Goal: Task Accomplishment & Management: Complete application form

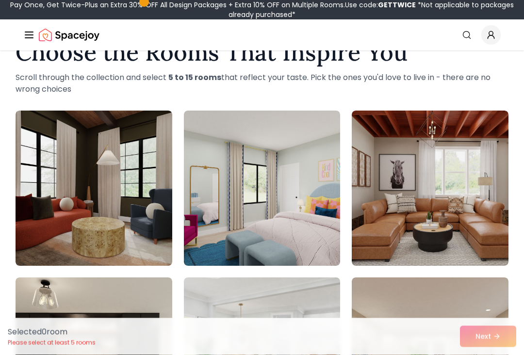
scroll to position [33, 0]
click at [463, 201] on img at bounding box center [430, 188] width 157 height 155
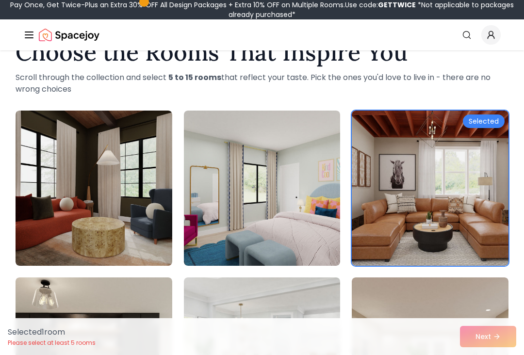
click at [274, 186] on img at bounding box center [262, 188] width 157 height 155
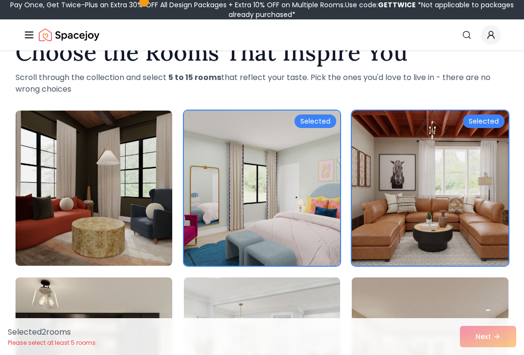
click at [104, 189] on img at bounding box center [94, 188] width 157 height 155
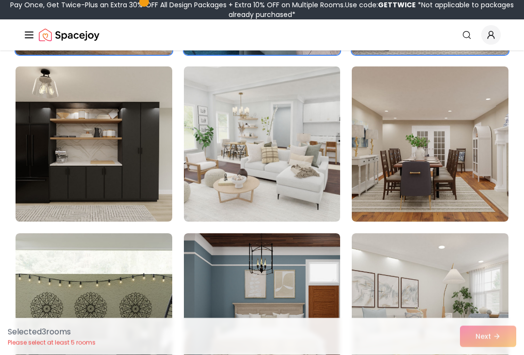
scroll to position [244, 0]
click at [100, 152] on img at bounding box center [94, 144] width 157 height 155
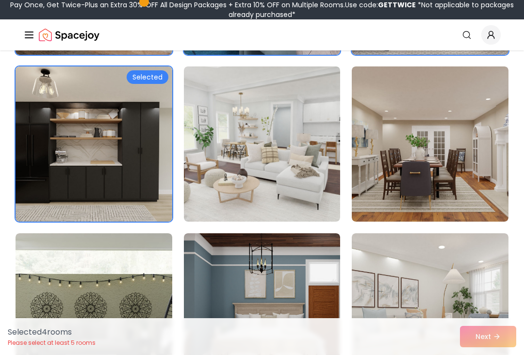
click at [449, 152] on img at bounding box center [430, 144] width 157 height 155
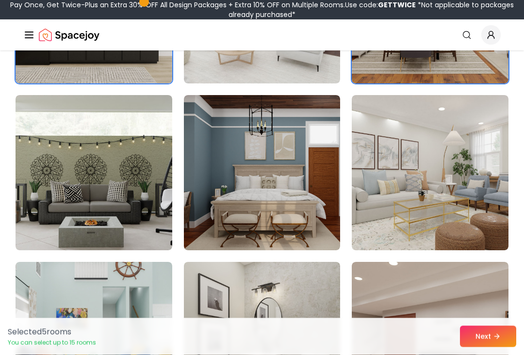
scroll to position [381, 0]
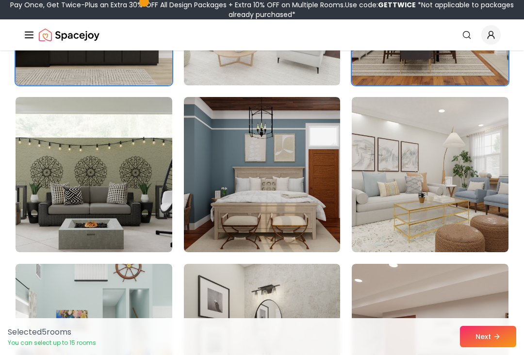
click at [436, 187] on img at bounding box center [430, 174] width 157 height 155
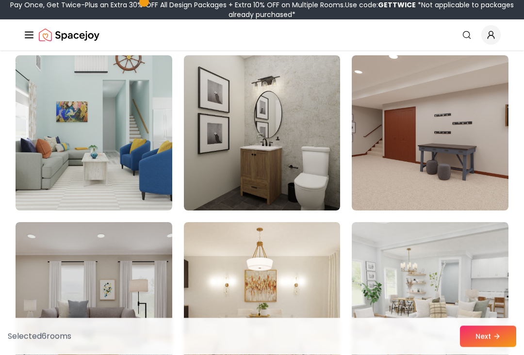
scroll to position [589, 0]
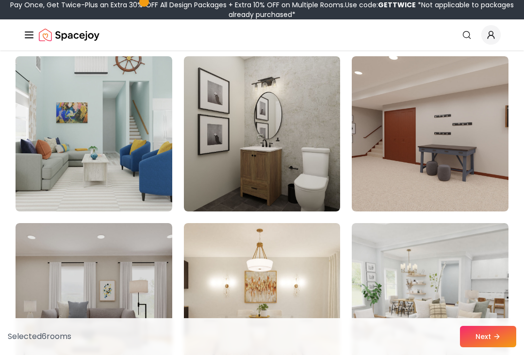
click at [269, 137] on img at bounding box center [262, 133] width 157 height 155
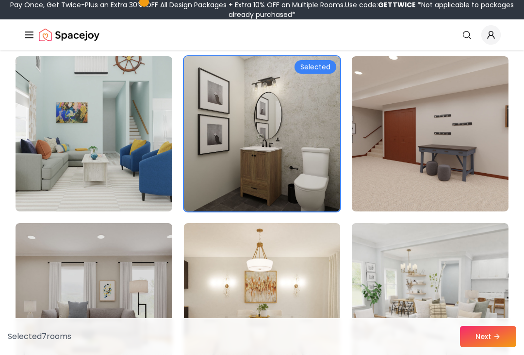
click at [119, 151] on img at bounding box center [94, 133] width 157 height 155
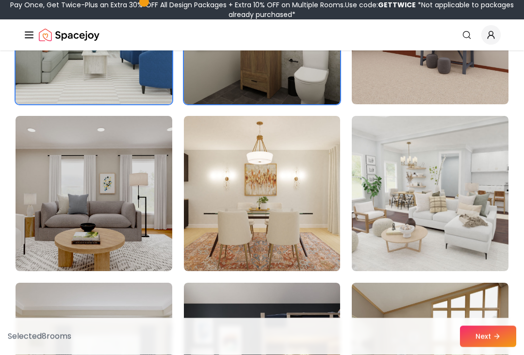
scroll to position [695, 0]
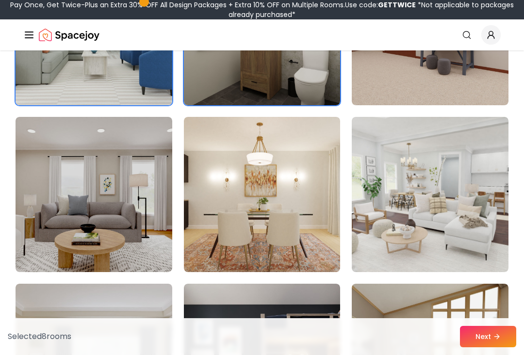
click at [115, 206] on img at bounding box center [94, 194] width 157 height 155
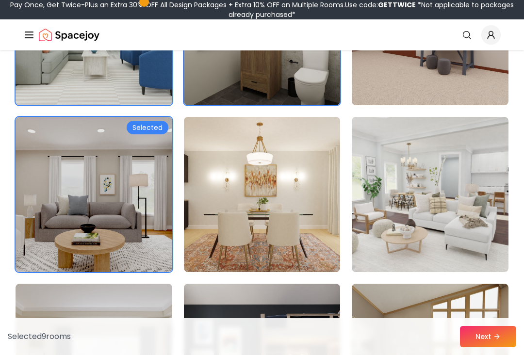
click at [452, 212] on img at bounding box center [430, 194] width 157 height 155
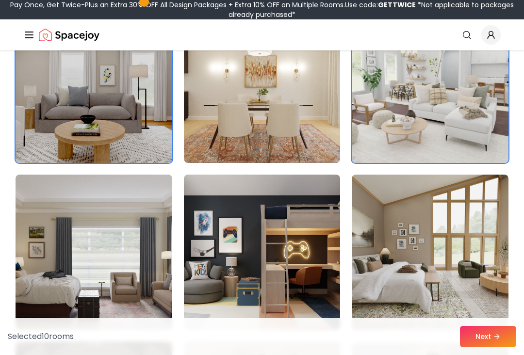
scroll to position [827, 0]
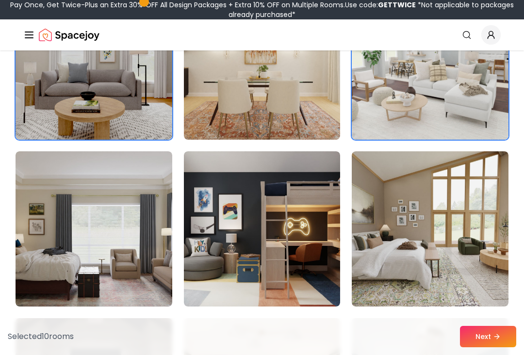
click at [116, 260] on img at bounding box center [94, 229] width 157 height 155
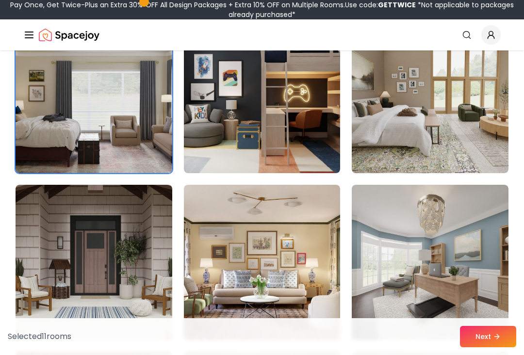
scroll to position [961, 0]
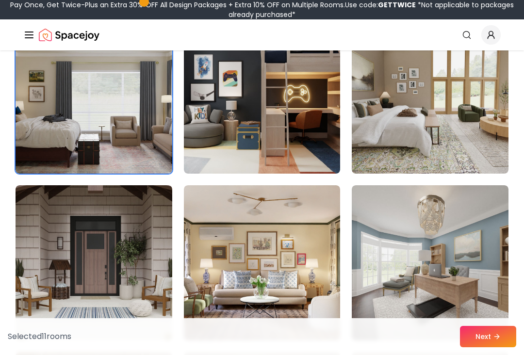
click at [442, 272] on img at bounding box center [430, 263] width 157 height 155
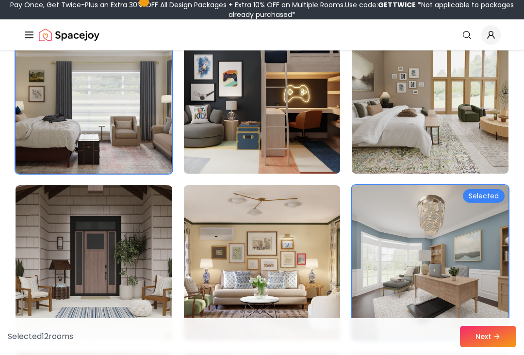
scroll to position [962, 0]
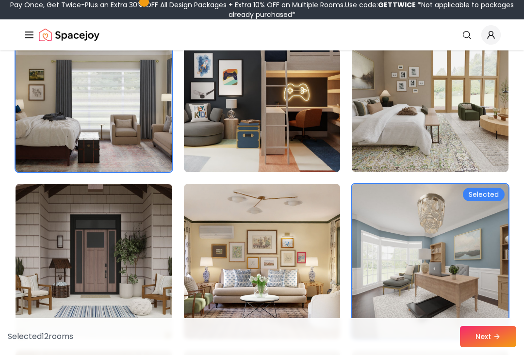
click at [417, 126] on img at bounding box center [430, 94] width 157 height 155
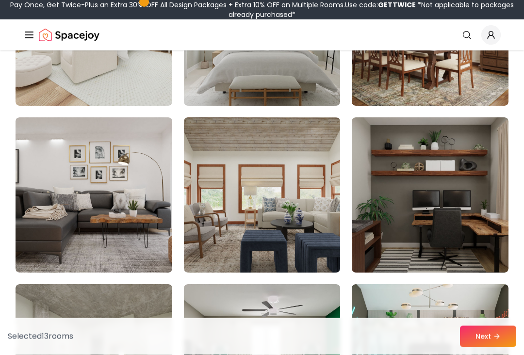
scroll to position [2198, 0]
click at [280, 183] on img at bounding box center [262, 195] width 157 height 155
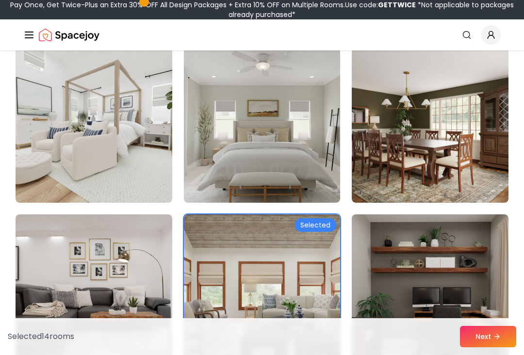
scroll to position [2102, 0]
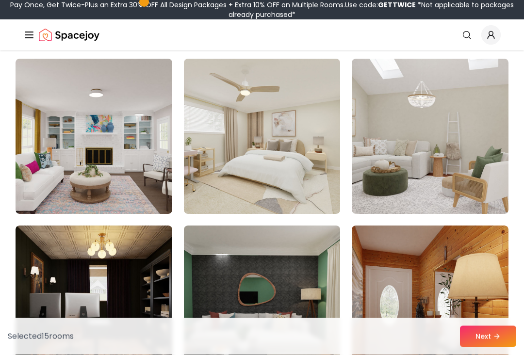
scroll to position [4261, 0]
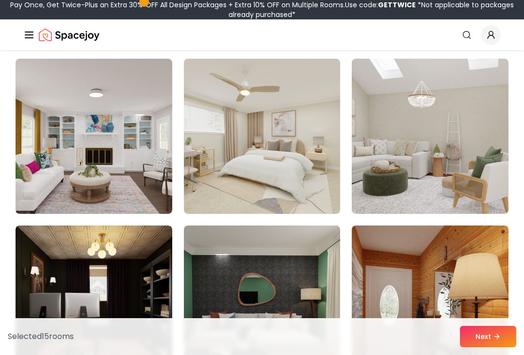
click at [490, 345] on button "Next" at bounding box center [488, 336] width 56 height 21
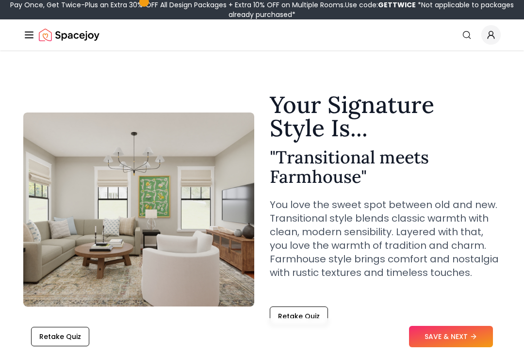
click at [464, 333] on button "SAVE & NEXT" at bounding box center [451, 336] width 84 height 21
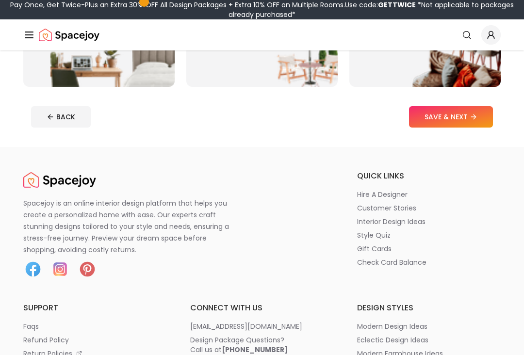
scroll to position [328, 0]
